Goal: Task Accomplishment & Management: Manage account settings

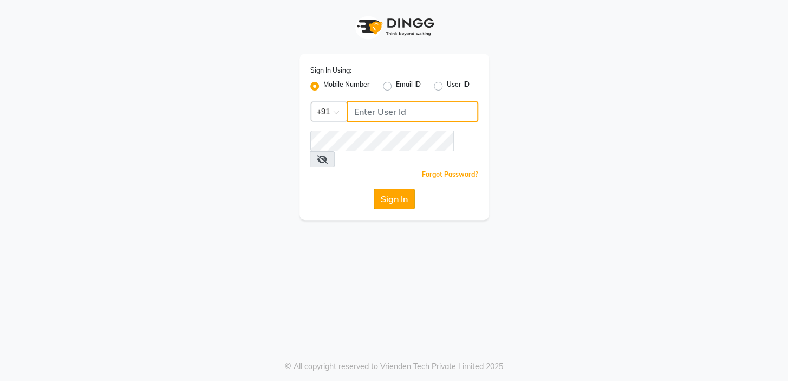
type input "7024791777"
click at [396, 188] on button "Sign In" at bounding box center [394, 198] width 41 height 21
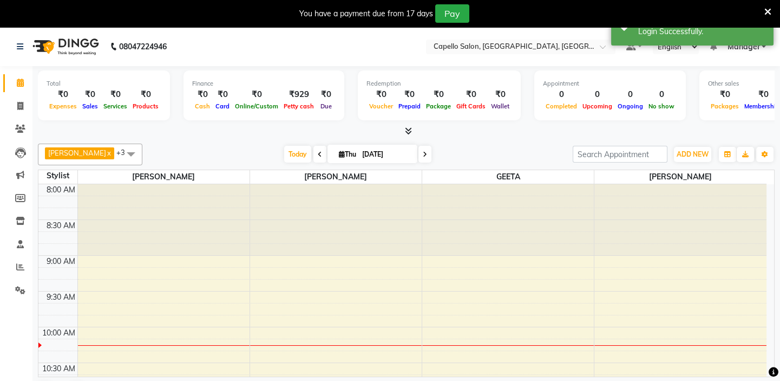
click at [295, 97] on div "₹929" at bounding box center [299, 94] width 36 height 12
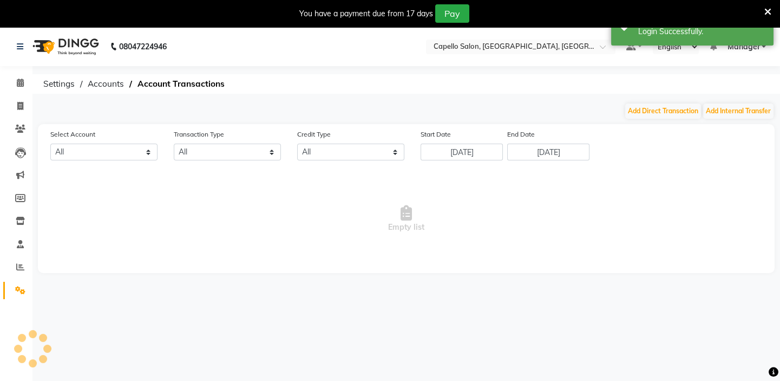
select select "3609"
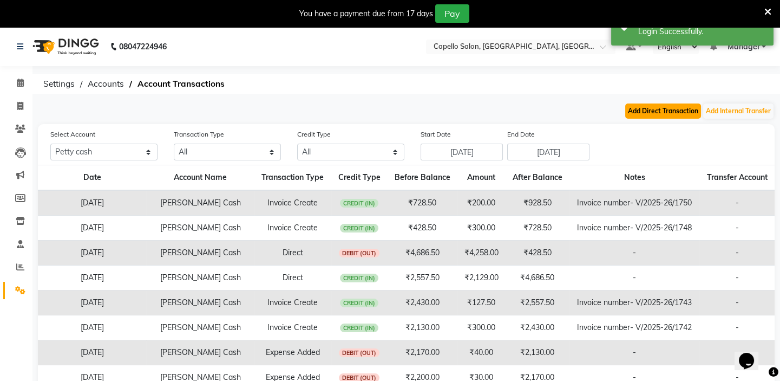
click at [641, 108] on button "Add Direct Transaction" at bounding box center [663, 110] width 76 height 15
select select "direct"
select select "3609"
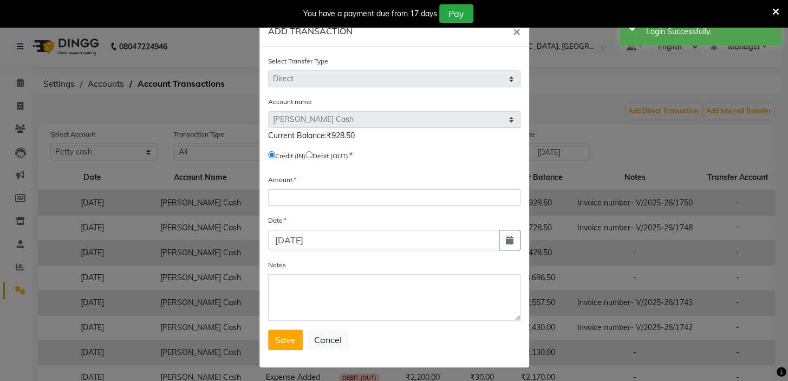
click at [311, 154] on input "radio" at bounding box center [308, 154] width 7 height 7
radio input "true"
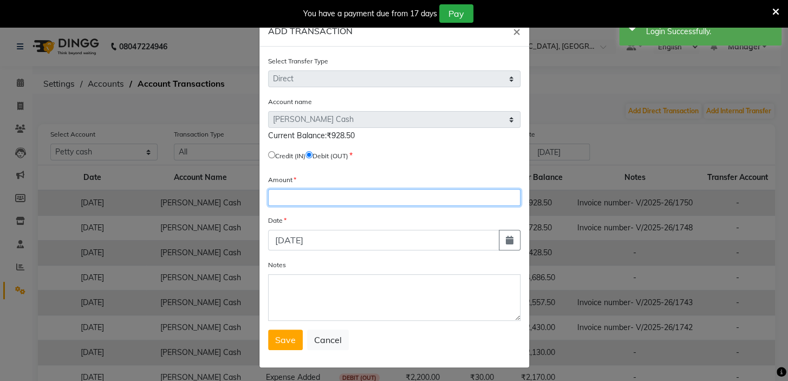
click at [304, 201] on input "number" at bounding box center [394, 197] width 252 height 17
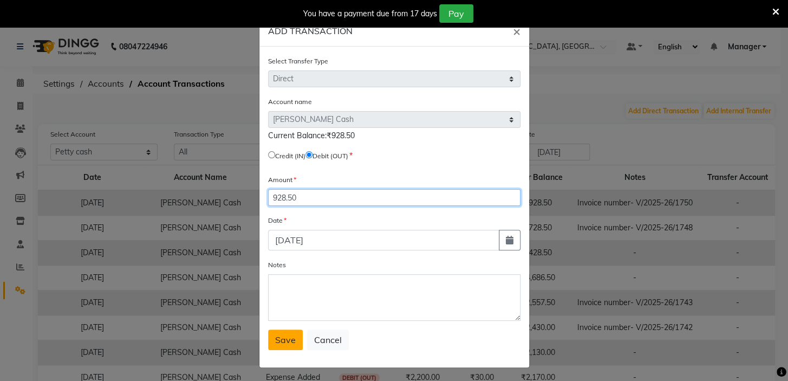
type input "928.50"
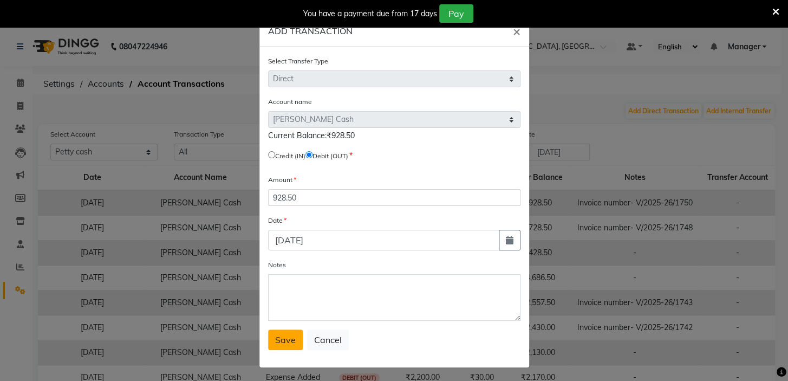
click at [287, 341] on span "Save" at bounding box center [285, 339] width 21 height 11
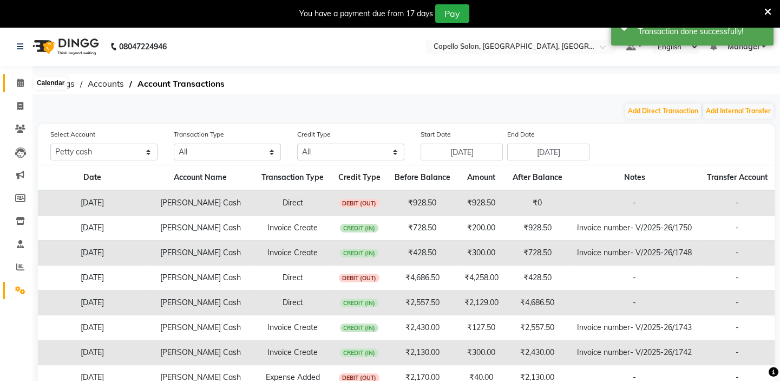
click at [17, 81] on icon at bounding box center [20, 83] width 7 height 8
